Goal: Task Accomplishment & Management: Use online tool/utility

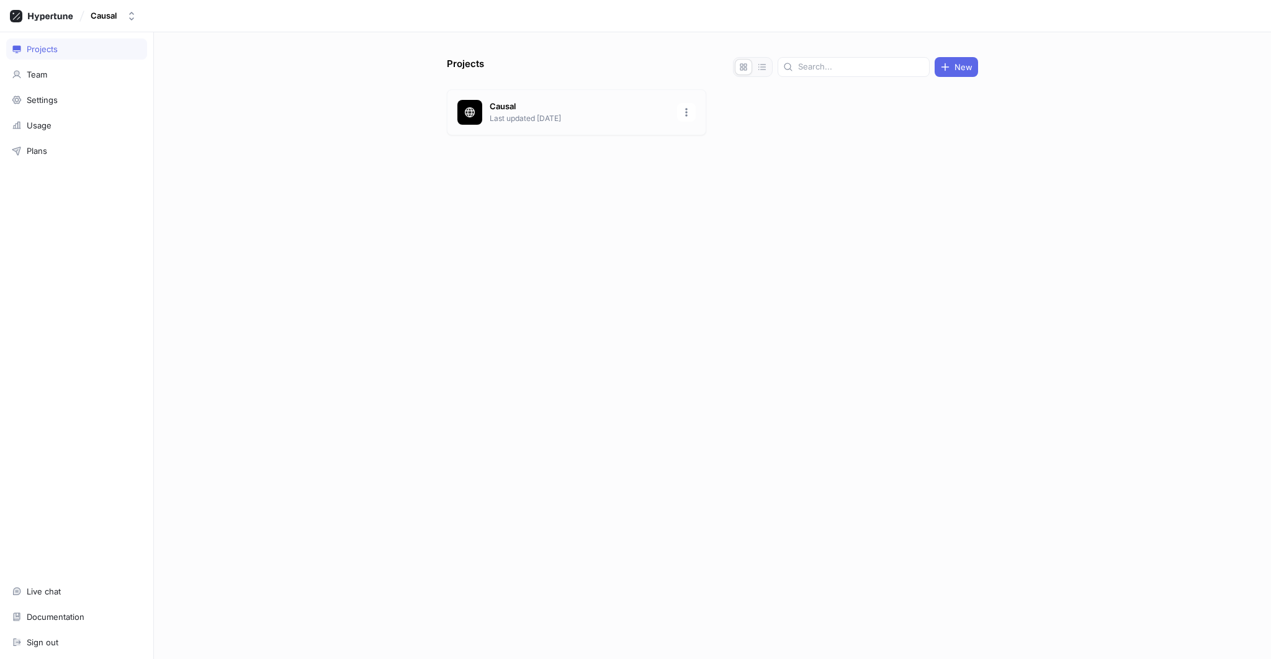
click at [569, 107] on p "Causal" at bounding box center [580, 107] width 180 height 12
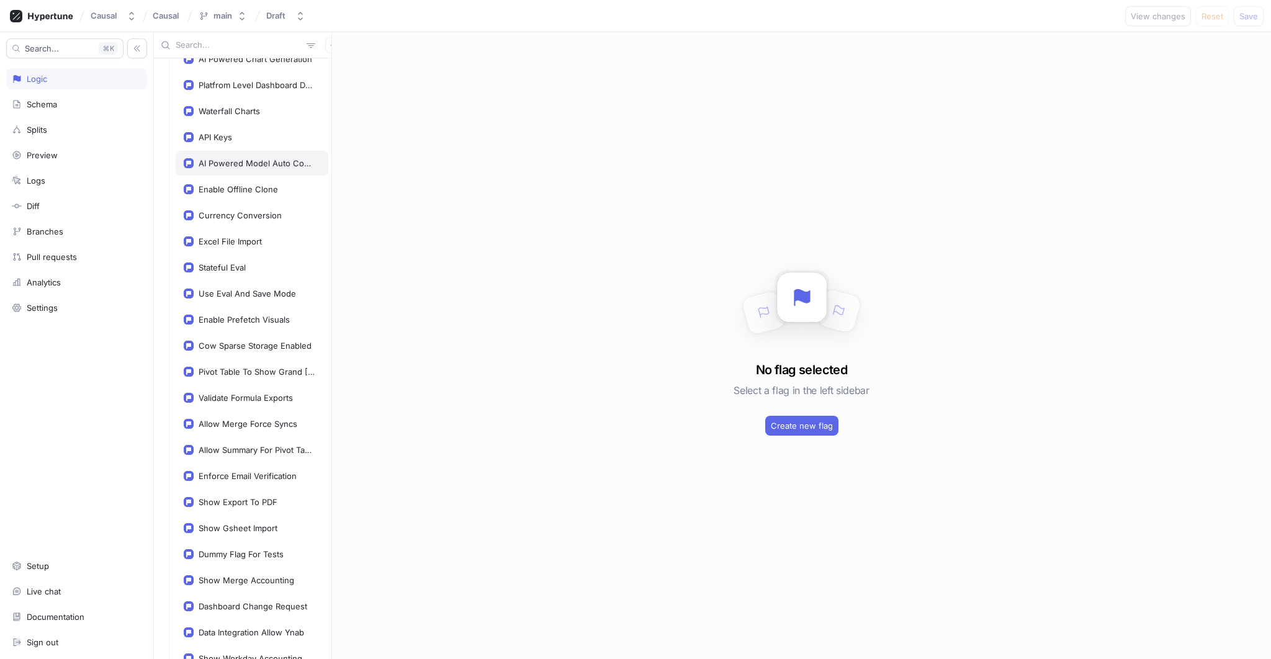
scroll to position [417, 0]
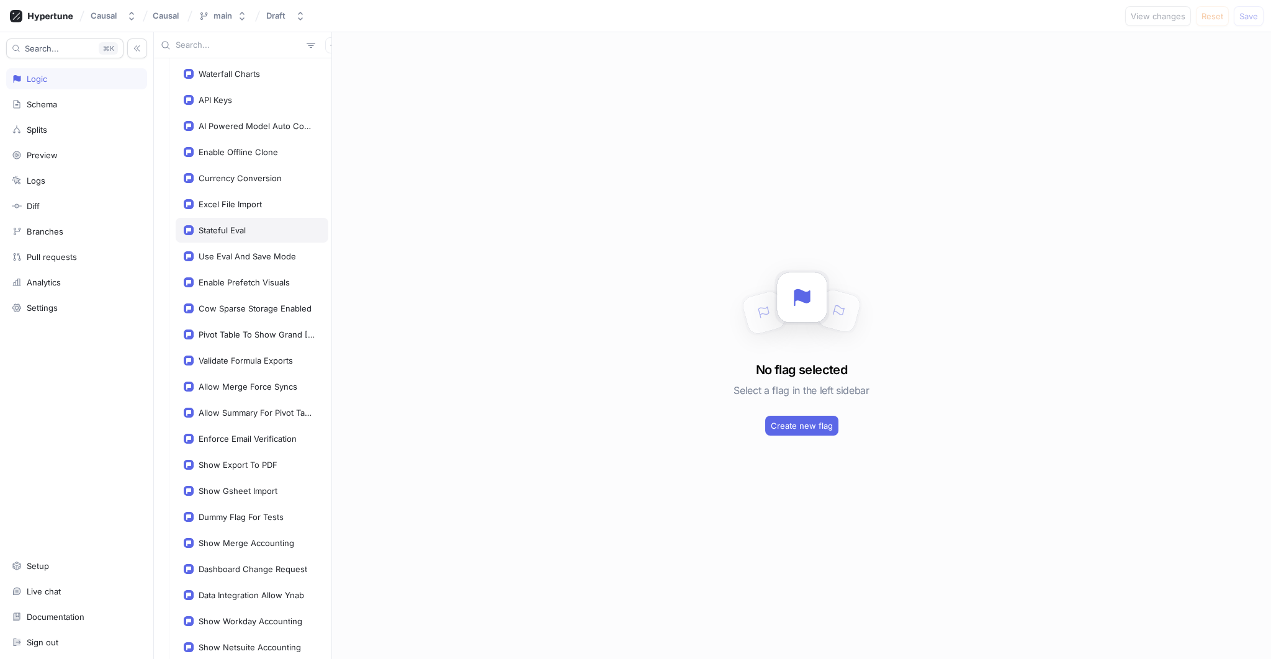
click at [240, 225] on div "Stateful Eval" at bounding box center [222, 230] width 47 height 10
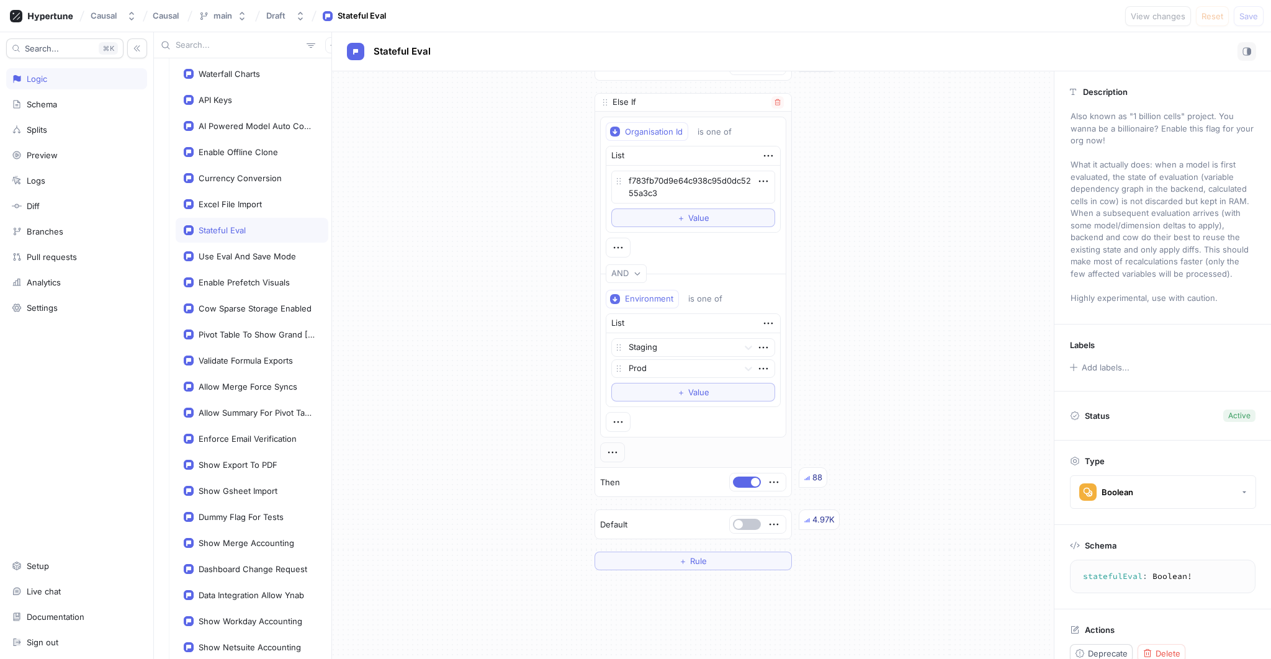
scroll to position [60, 0]
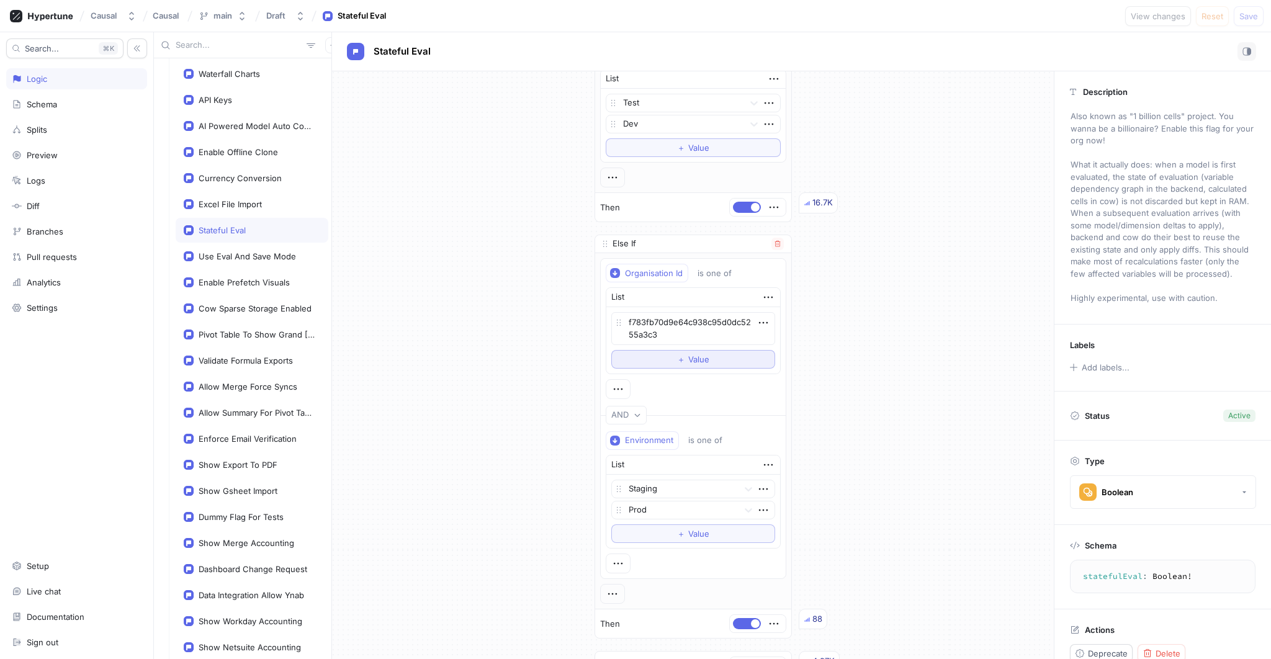
click at [663, 358] on button "＋ Value" at bounding box center [693, 359] width 164 height 19
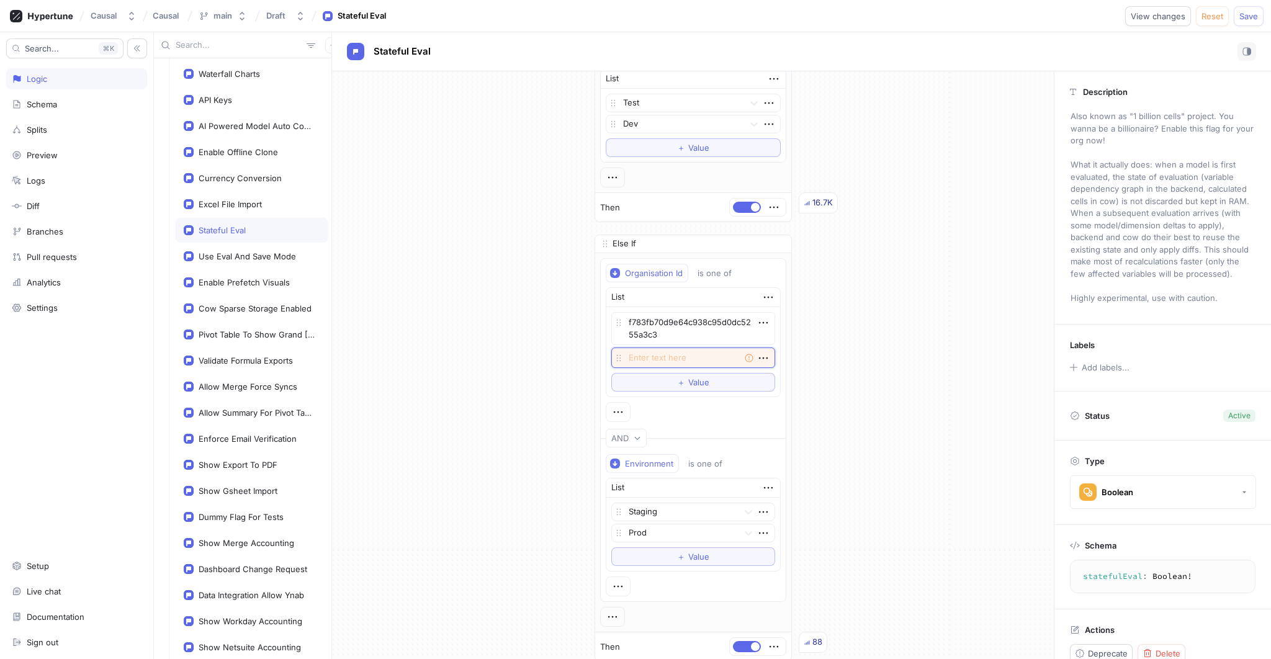
type textarea "x"
paste textarea "c2439b6177b74addb9a9454b7775170a"
type textarea "c2439b6177b74addb9a9454b7775170a"
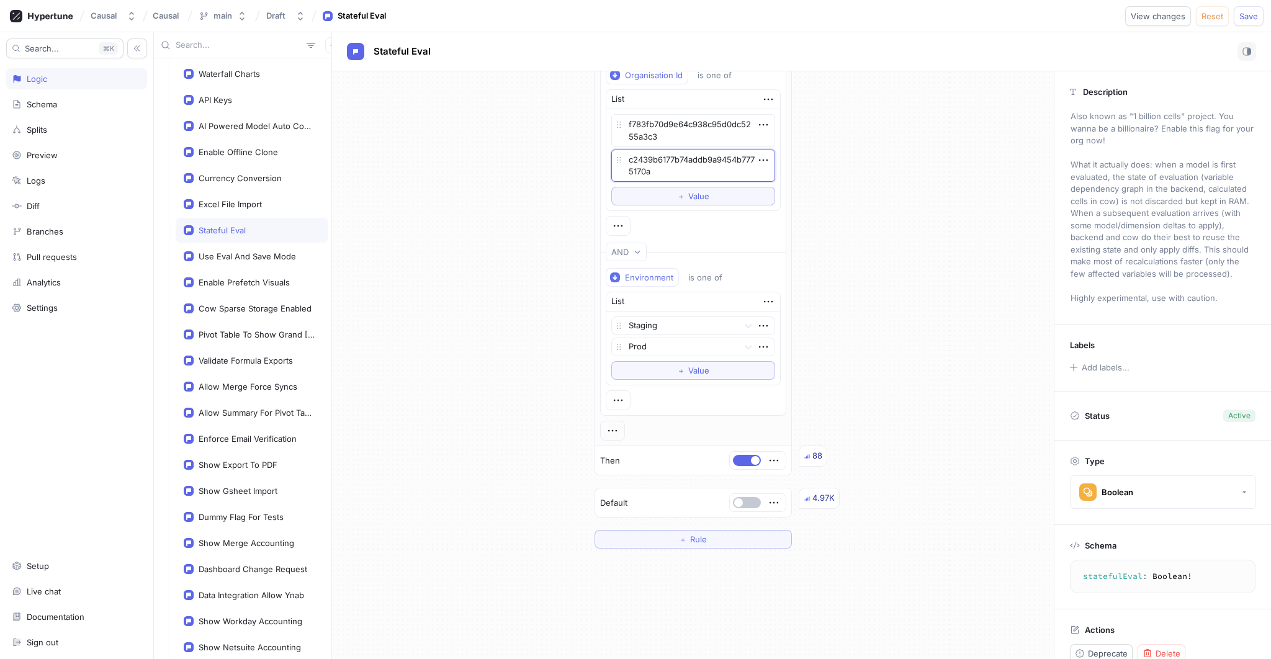
scroll to position [350, 0]
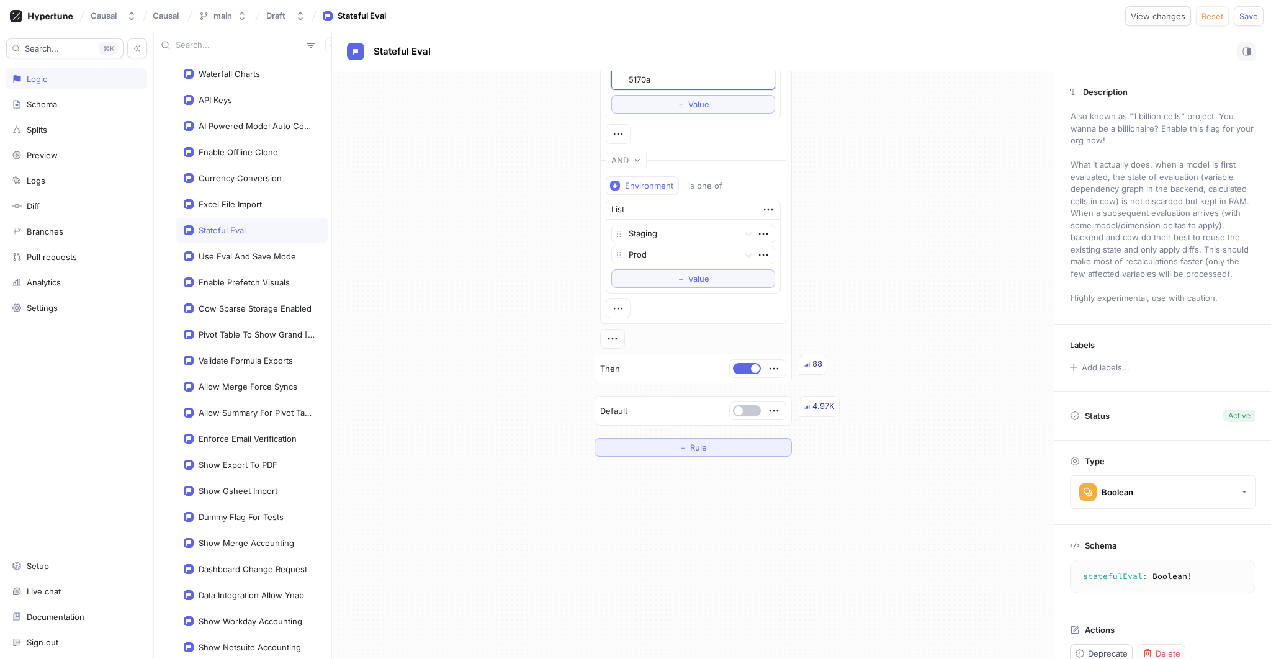
type textarea "x"
type textarea "c2439b6177b74addb9a9454b7775170a"
click at [757, 336] on div "Organisation Id is one of List f783fb70d9e64c938c95d0dc5255a3c3 c2439b6177b74ad…" at bounding box center [693, 158] width 186 height 381
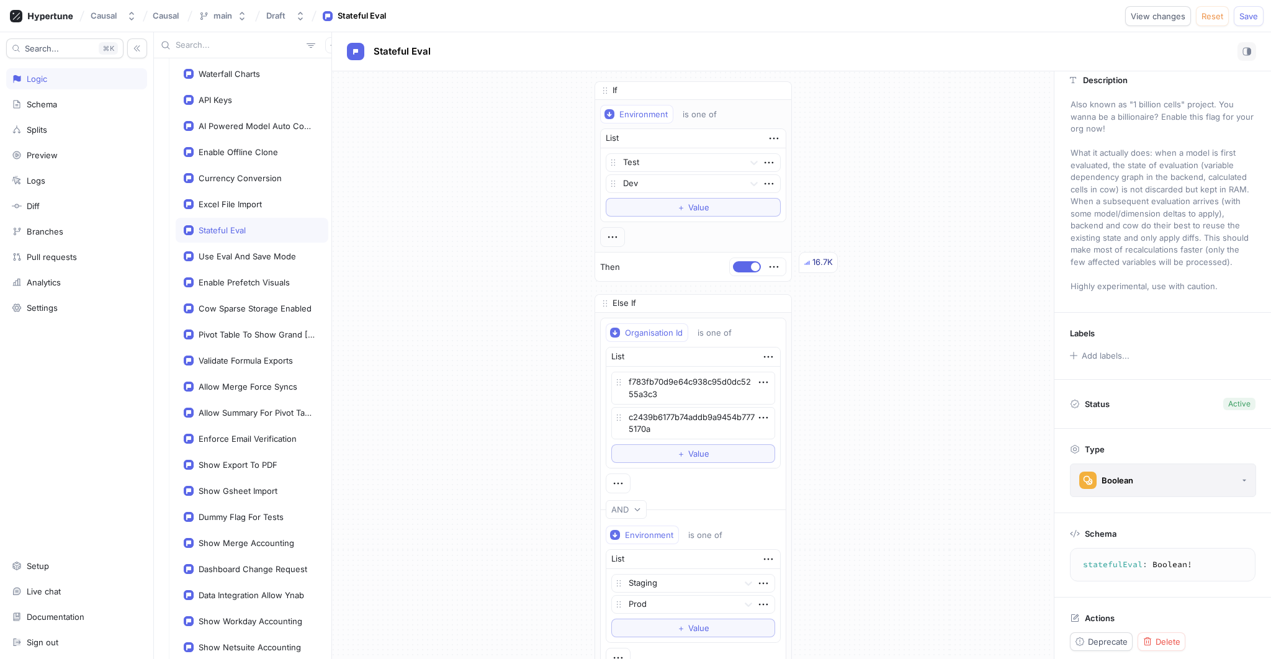
scroll to position [17, 0]
click at [1248, 12] on span "Save" at bounding box center [1249, 15] width 19 height 7
click at [899, 389] on div "If Environment is one of List Test Dev To pick up a draggable item, press the s…" at bounding box center [693, 443] width 722 height 745
type textarea "x"
click at [260, 244] on div "Use Eval And Save Mode" at bounding box center [252, 256] width 153 height 25
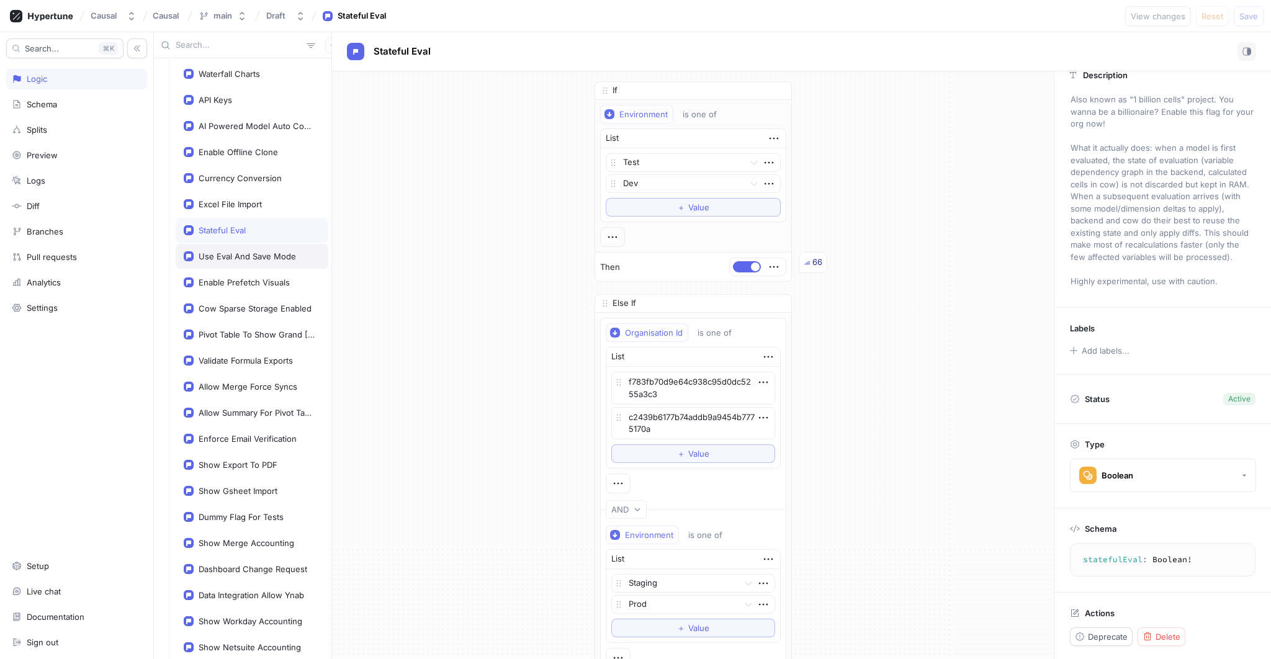
type textarea "useEvalAndSaveMode: Boolean!"
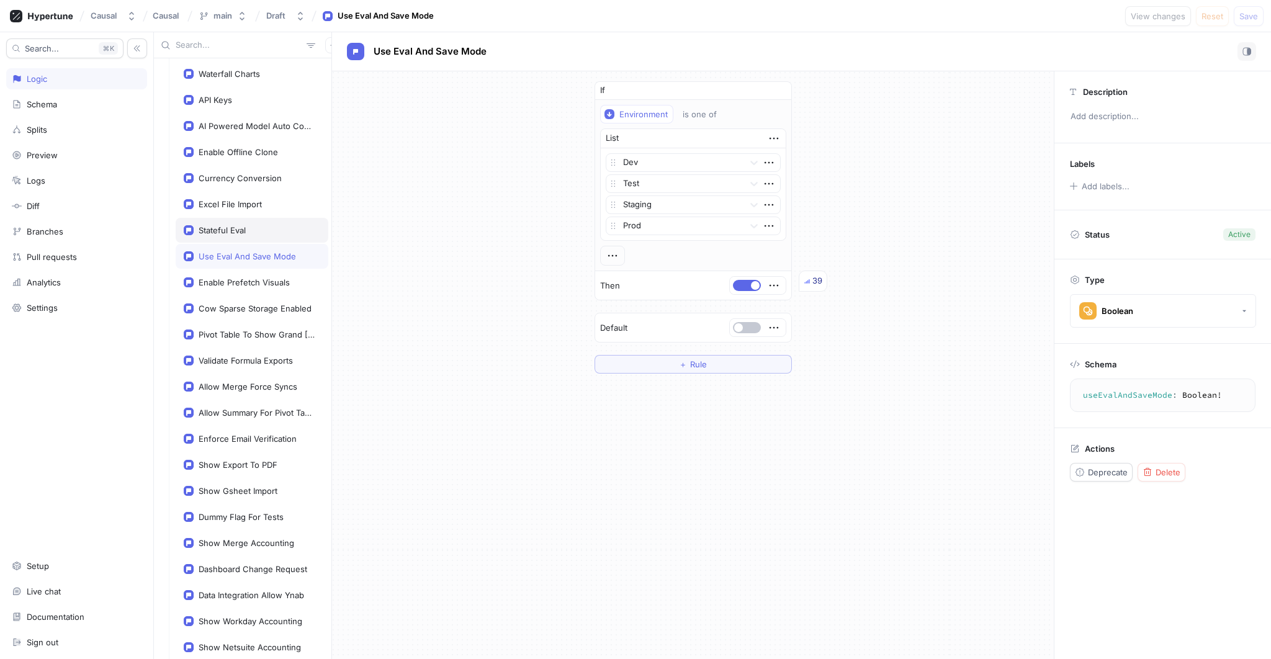
click at [241, 227] on div "Stateful Eval" at bounding box center [222, 230] width 47 height 10
type textarea "x"
type textarea "statefulEval: Boolean!"
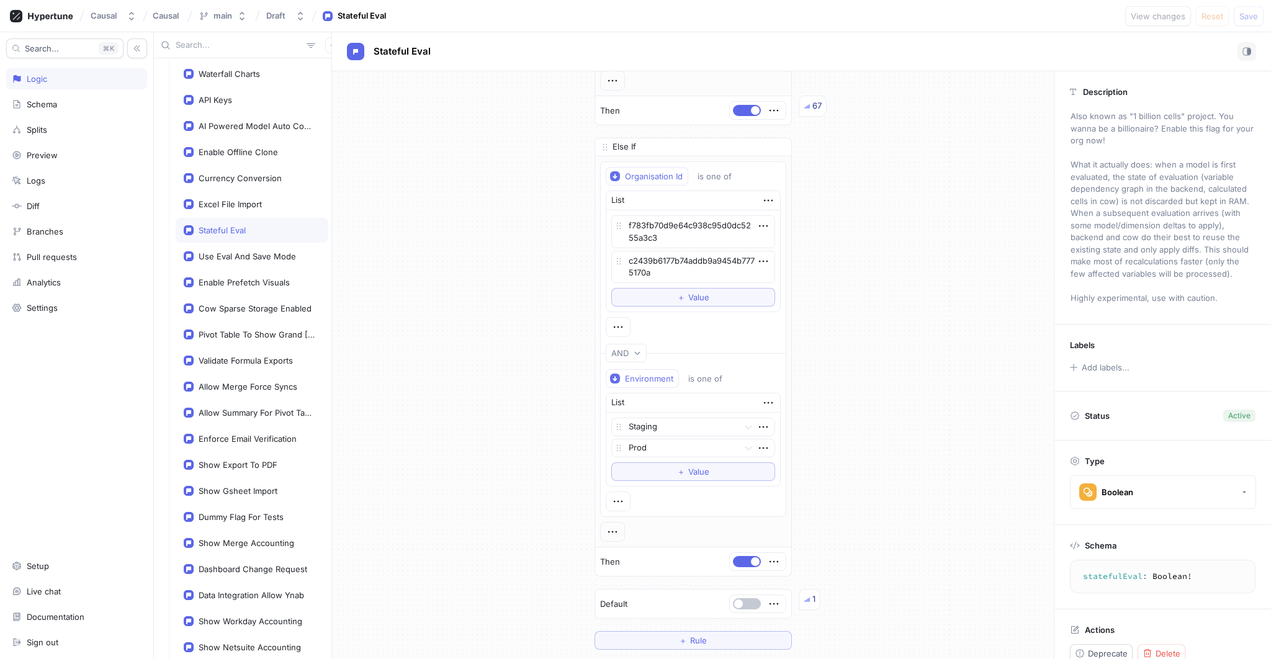
scroll to position [179, 0]
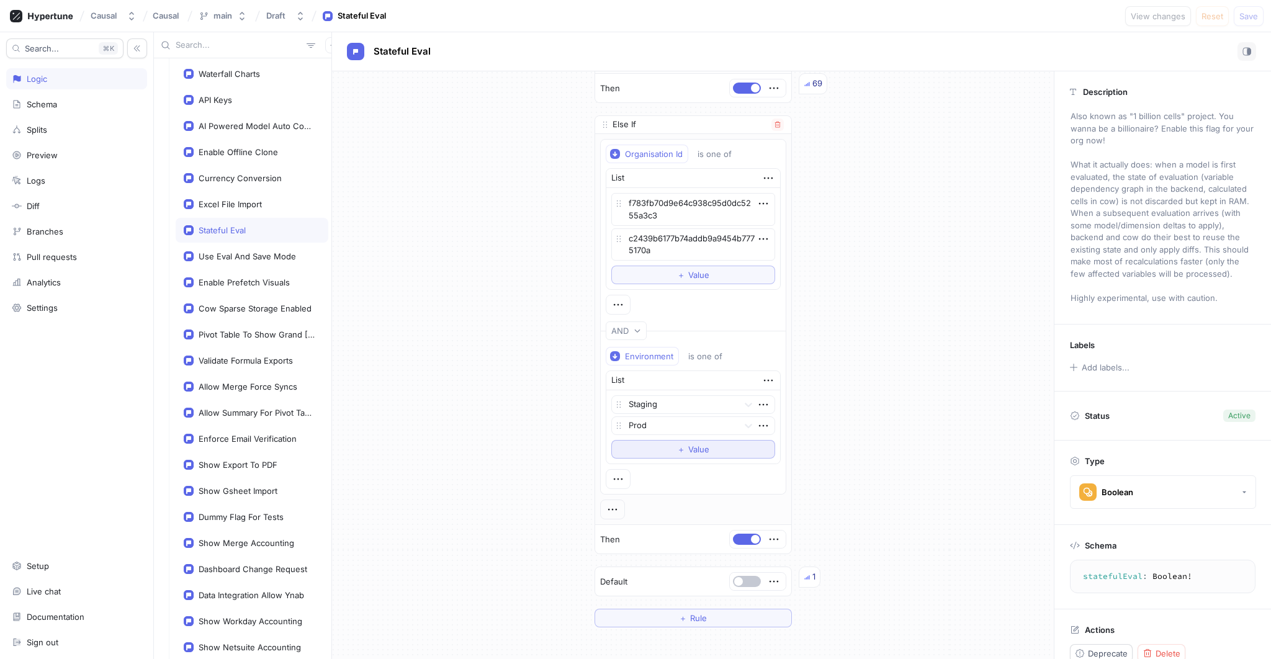
click at [639, 446] on button "＋ Value" at bounding box center [693, 449] width 164 height 19
click at [639, 446] on div at bounding box center [681, 447] width 105 height 15
click at [769, 438] on div at bounding box center [755, 446] width 37 height 17
click at [911, 442] on div "If Environment is one of List Test Dev To pick up a draggable item, press the s…" at bounding box center [693, 276] width 722 height 766
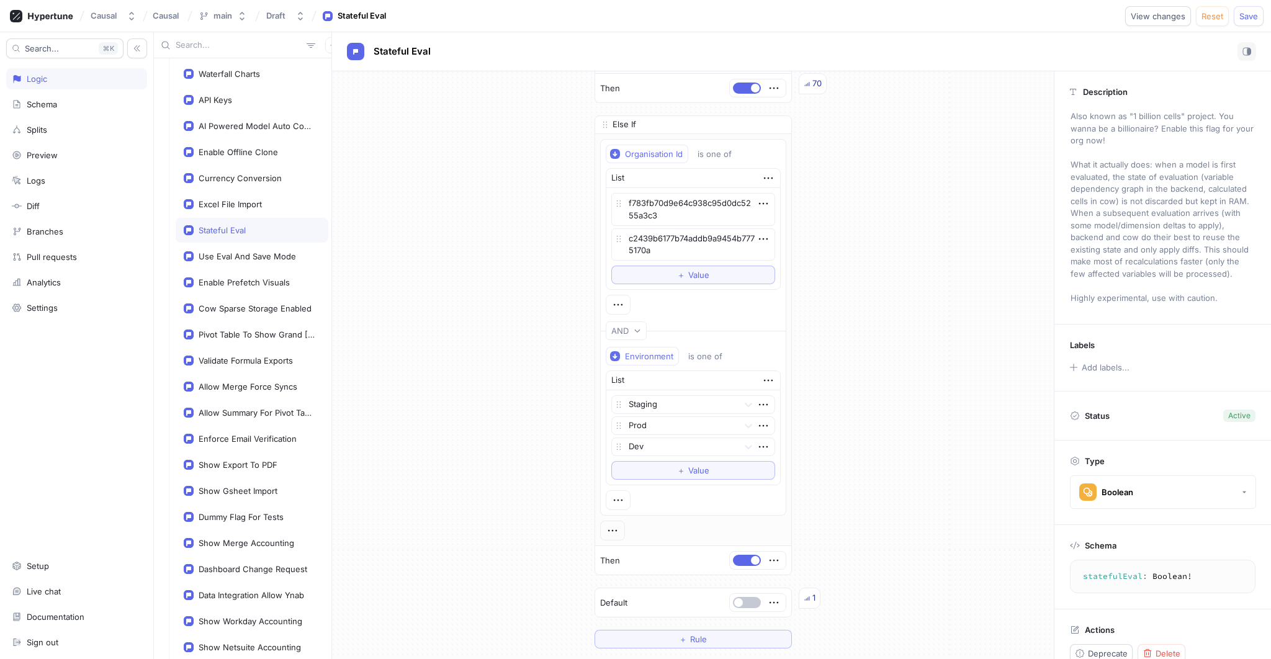
type textarea "x"
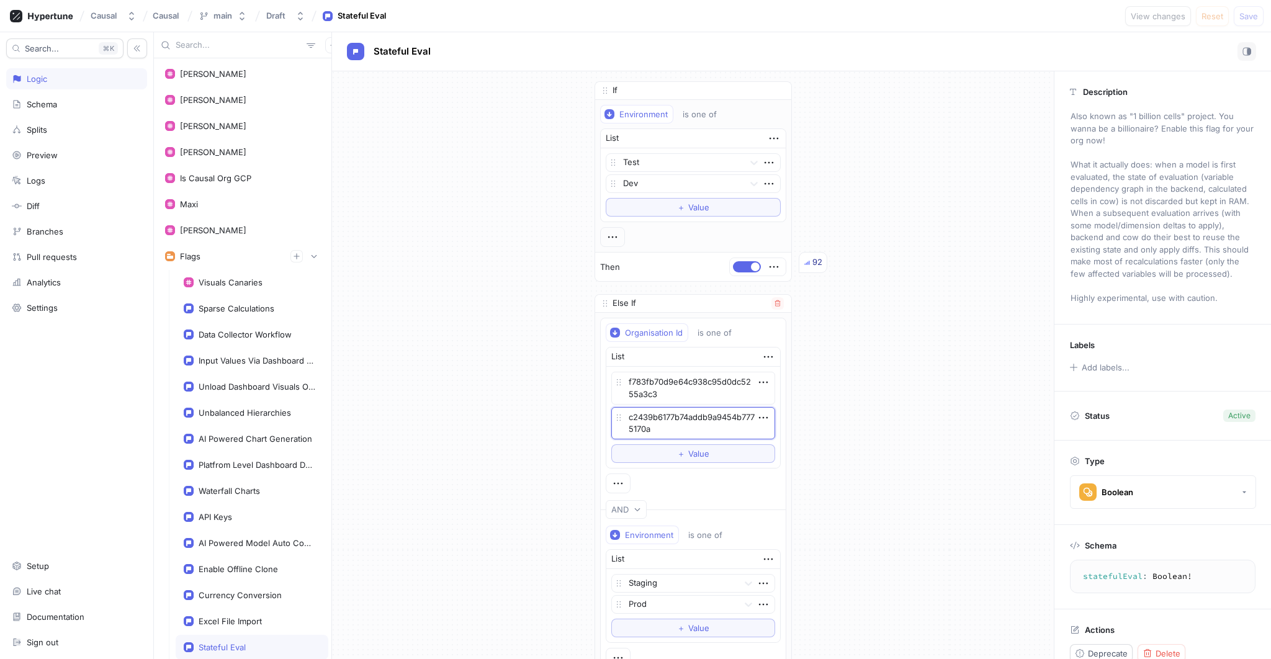
click at [665, 425] on textarea "c2439b6177b74addb9a9454b7775170a" at bounding box center [693, 423] width 164 height 33
drag, startPoint x: 665, startPoint y: 426, endPoint x: 616, endPoint y: 397, distance: 57.6
click at [616, 397] on div "f783fb70d9e64c938c95d0dc5255a3c3 c2439b6177b74addb9a9454b7775170a To pick up a …" at bounding box center [693, 406] width 164 height 68
click at [844, 302] on div "If Environment is one of List Test Dev To pick up a draggable item, press the s…" at bounding box center [693, 443] width 722 height 745
type textarea "x"
